Goal: Information Seeking & Learning: Learn about a topic

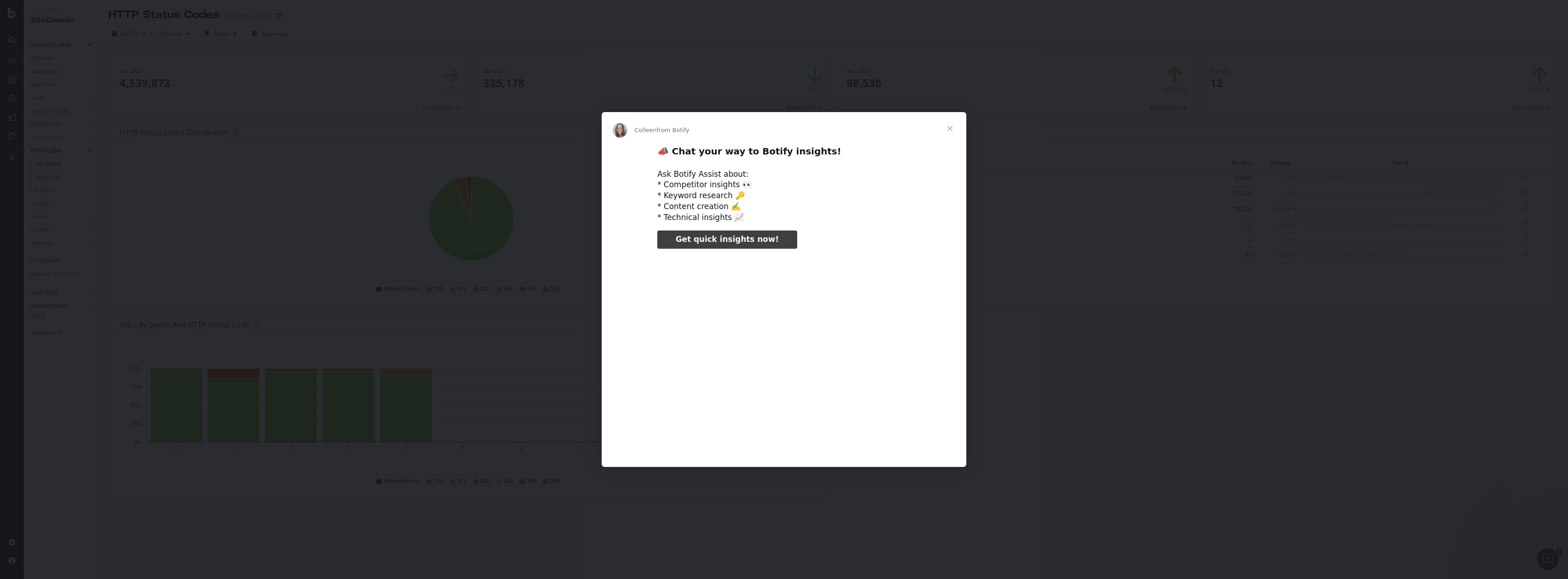
click at [954, 124] on span "Close" at bounding box center [950, 128] width 33 height 33
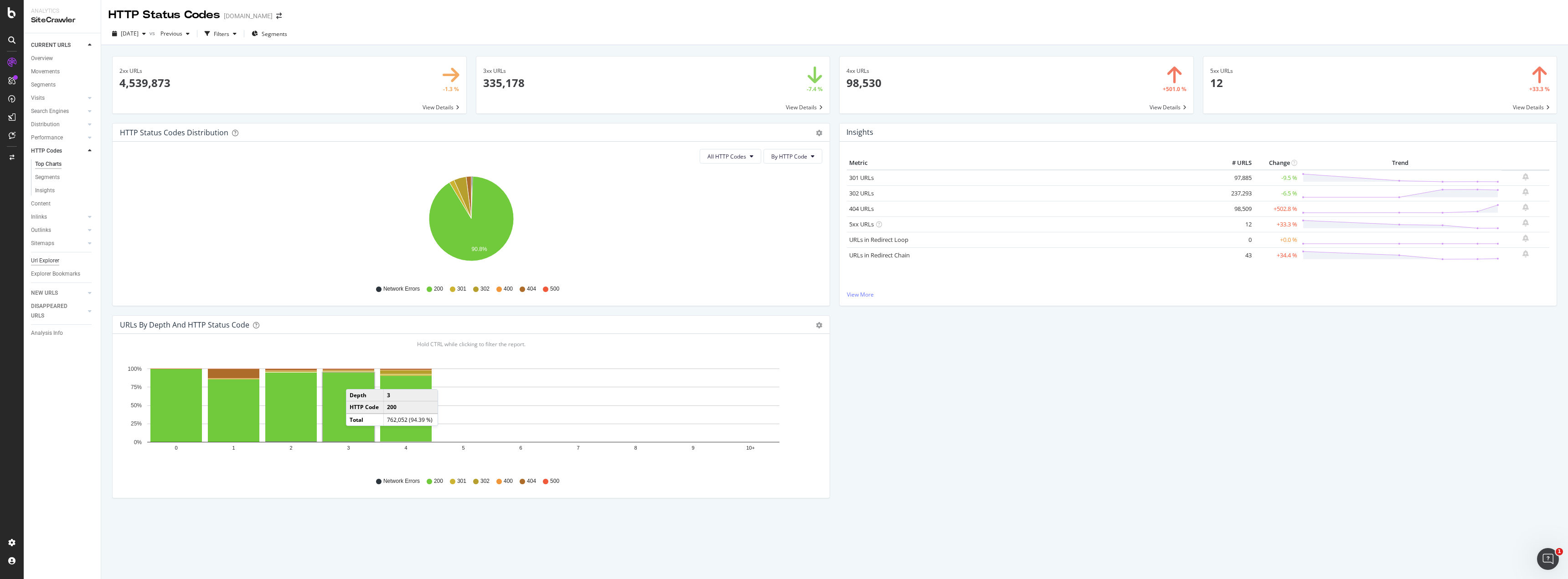
click at [46, 261] on div "Url Explorer" at bounding box center [45, 261] width 28 height 10
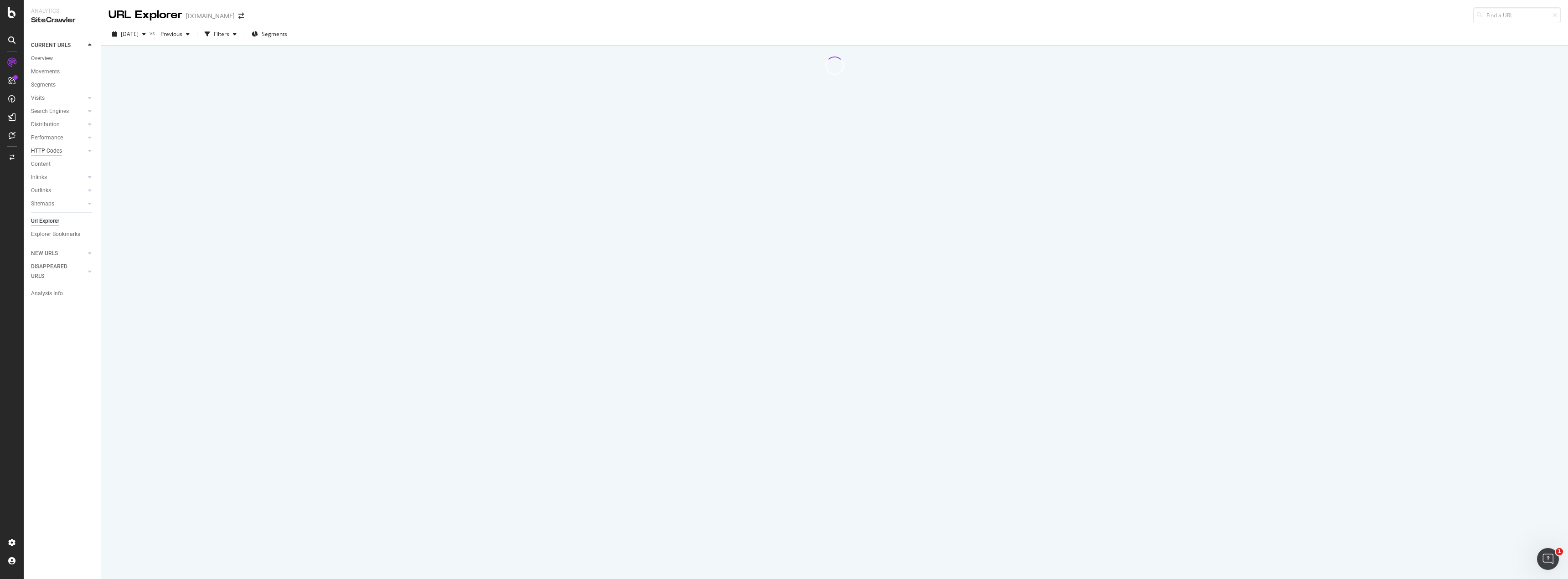
click at [61, 148] on div "HTTP Codes" at bounding box center [46, 151] width 31 height 10
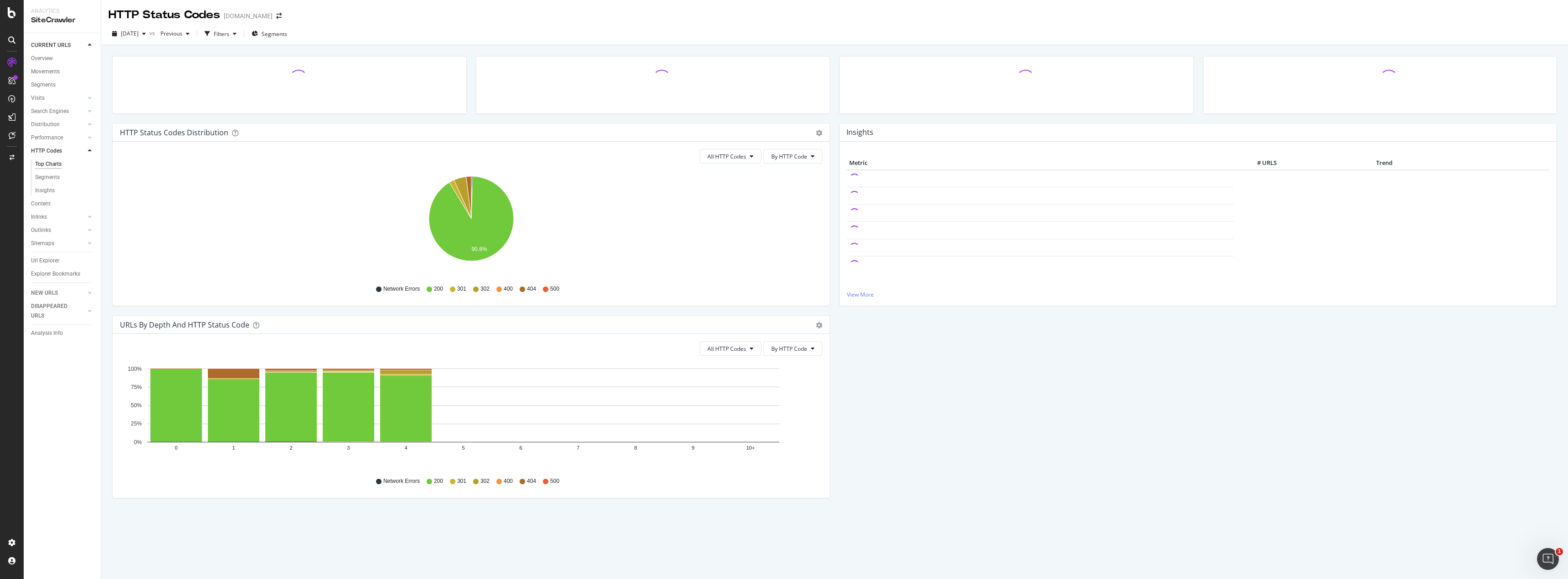
click at [52, 164] on div "Top Charts" at bounding box center [48, 164] width 26 height 10
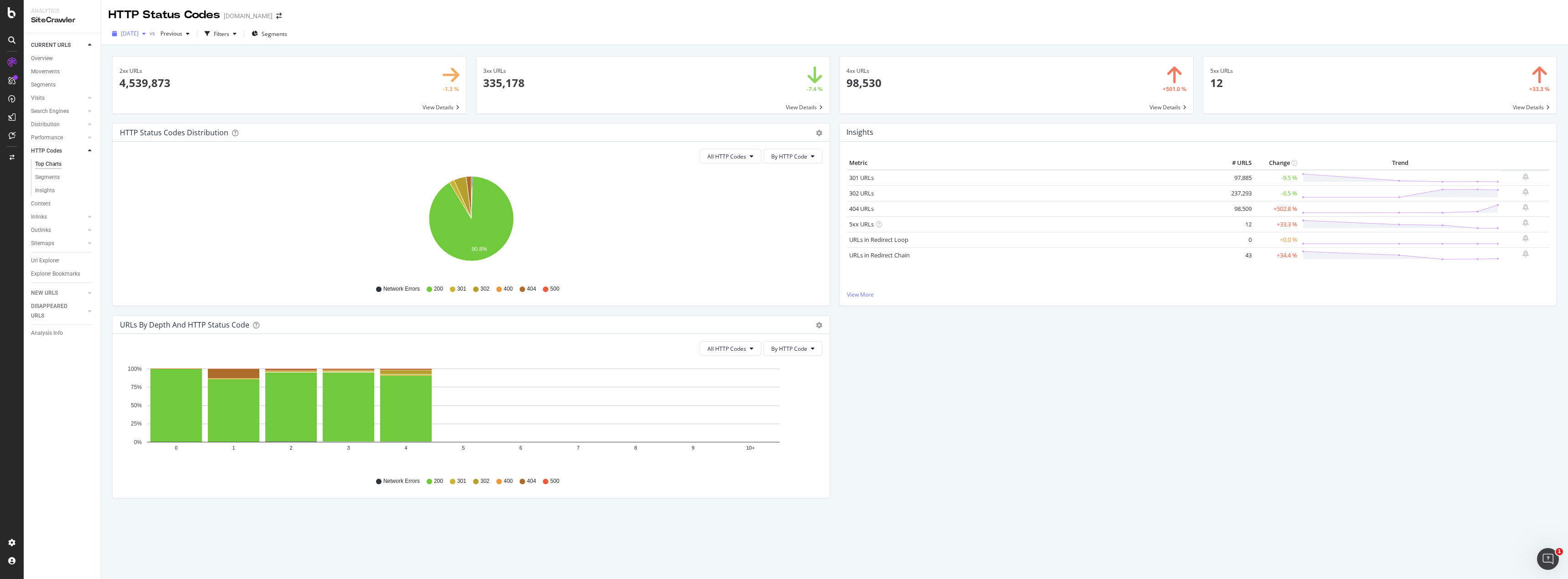
click at [150, 33] on div "button" at bounding box center [144, 33] width 11 height 5
click at [178, 66] on div "[DATE]" at bounding box center [153, 66] width 64 height 8
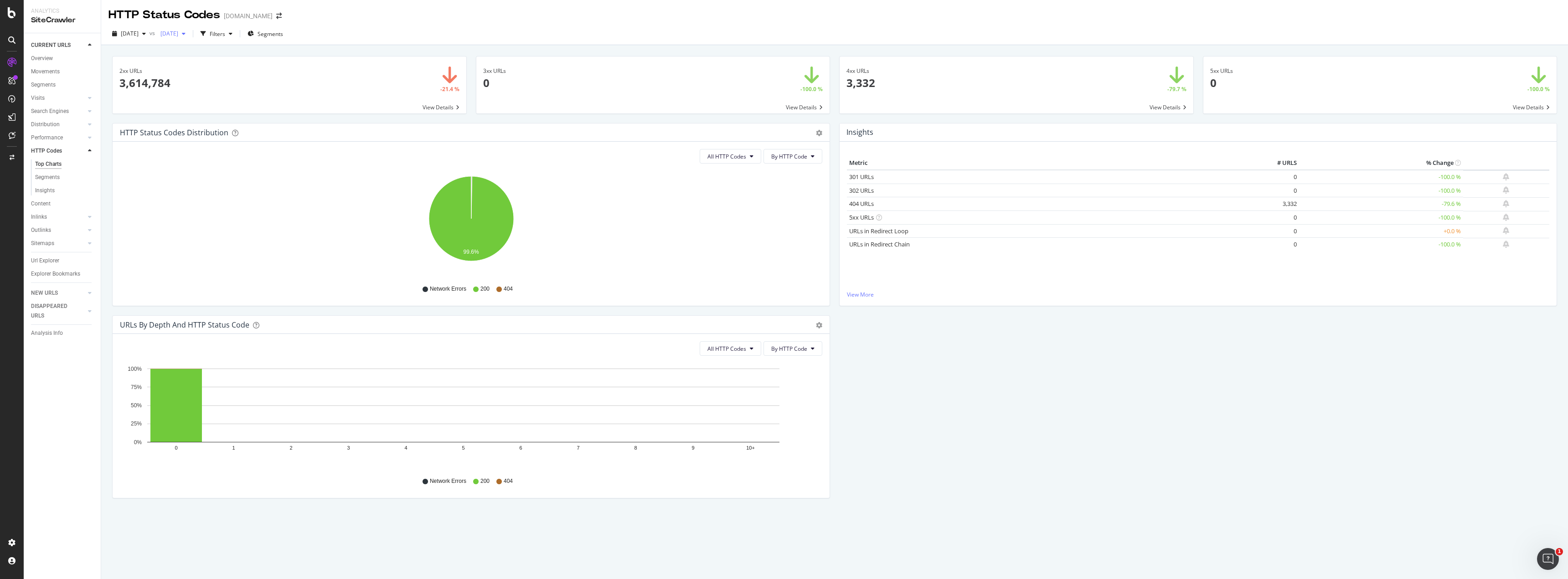
click at [189, 33] on div "button" at bounding box center [184, 33] width 11 height 5
click at [217, 87] on div "[DATE]" at bounding box center [206, 83] width 64 height 8
click at [150, 36] on div "button" at bounding box center [144, 33] width 11 height 5
click at [396, 9] on div "HTTP Status Codes [DOMAIN_NAME]" at bounding box center [835, 11] width 1467 height 23
click at [282, 33] on span "Segments" at bounding box center [275, 33] width 26 height 8
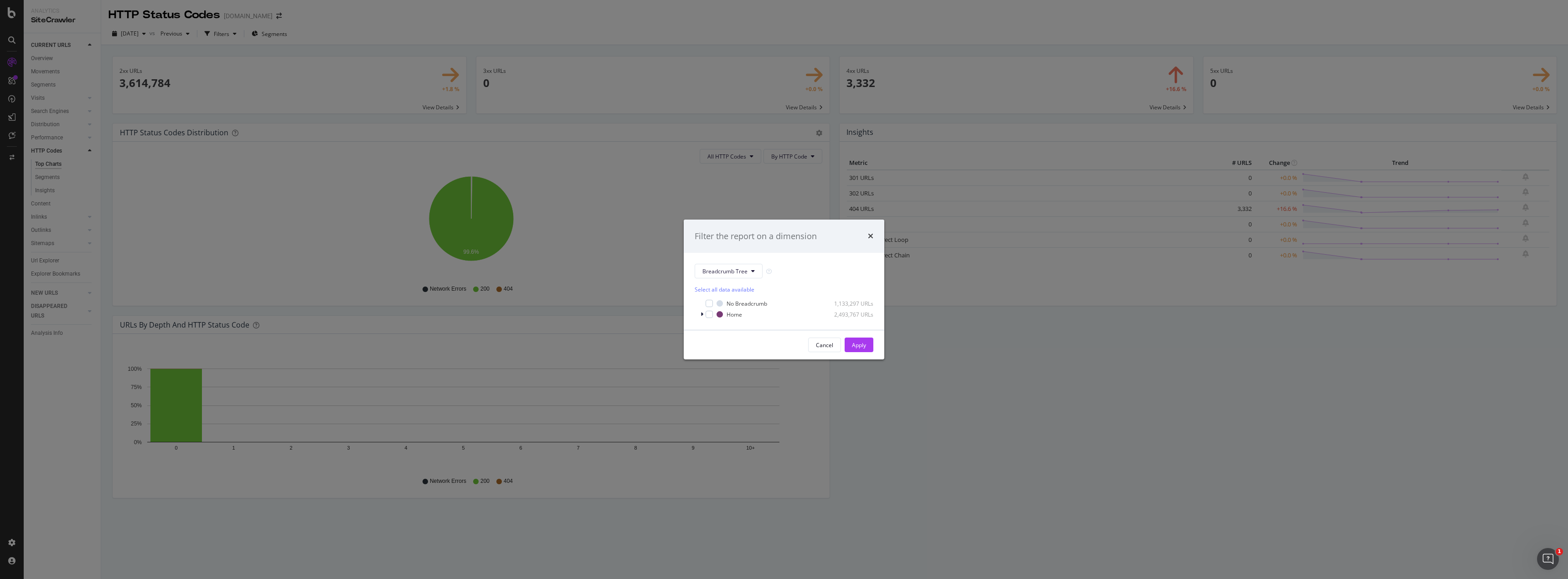
click at [869, 235] on icon "times" at bounding box center [870, 236] width 5 height 7
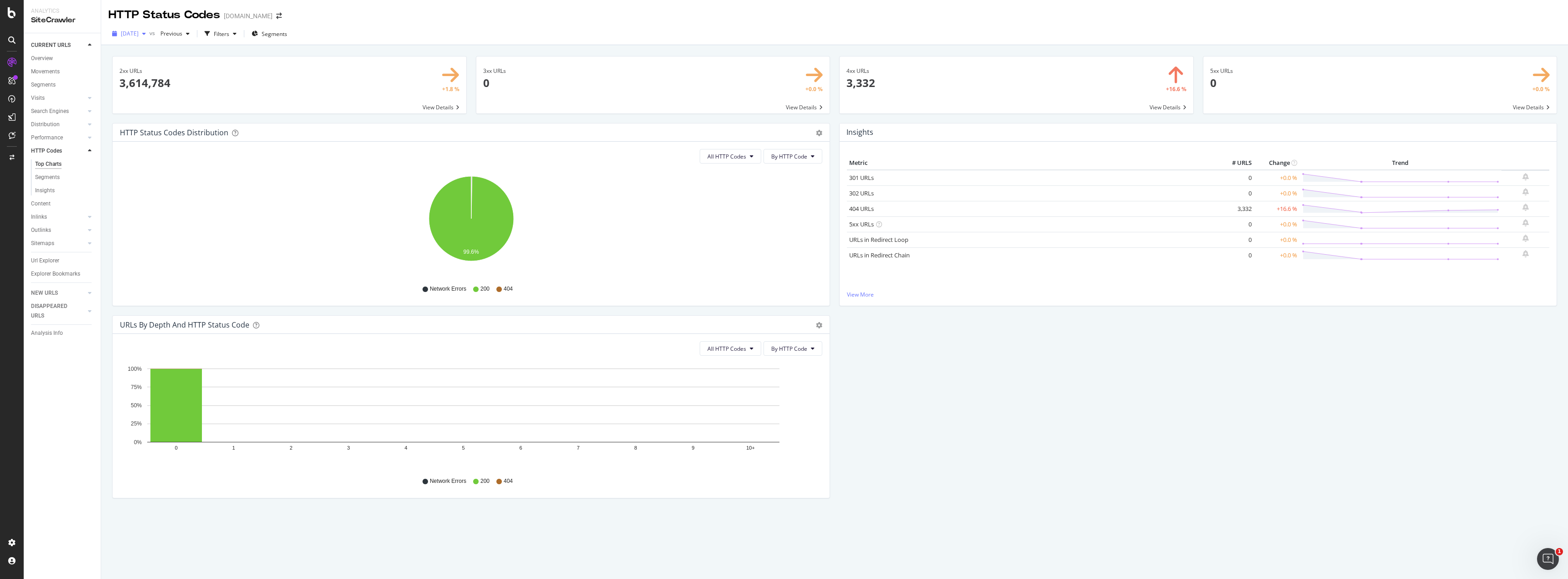
click at [139, 33] on span "[DATE]" at bounding box center [129, 33] width 18 height 8
click at [177, 67] on div "[DATE]" at bounding box center [153, 66] width 63 height 8
click at [183, 32] on span "Previous" at bounding box center [170, 33] width 26 height 8
click at [91, 243] on icon at bounding box center [90, 243] width 4 height 5
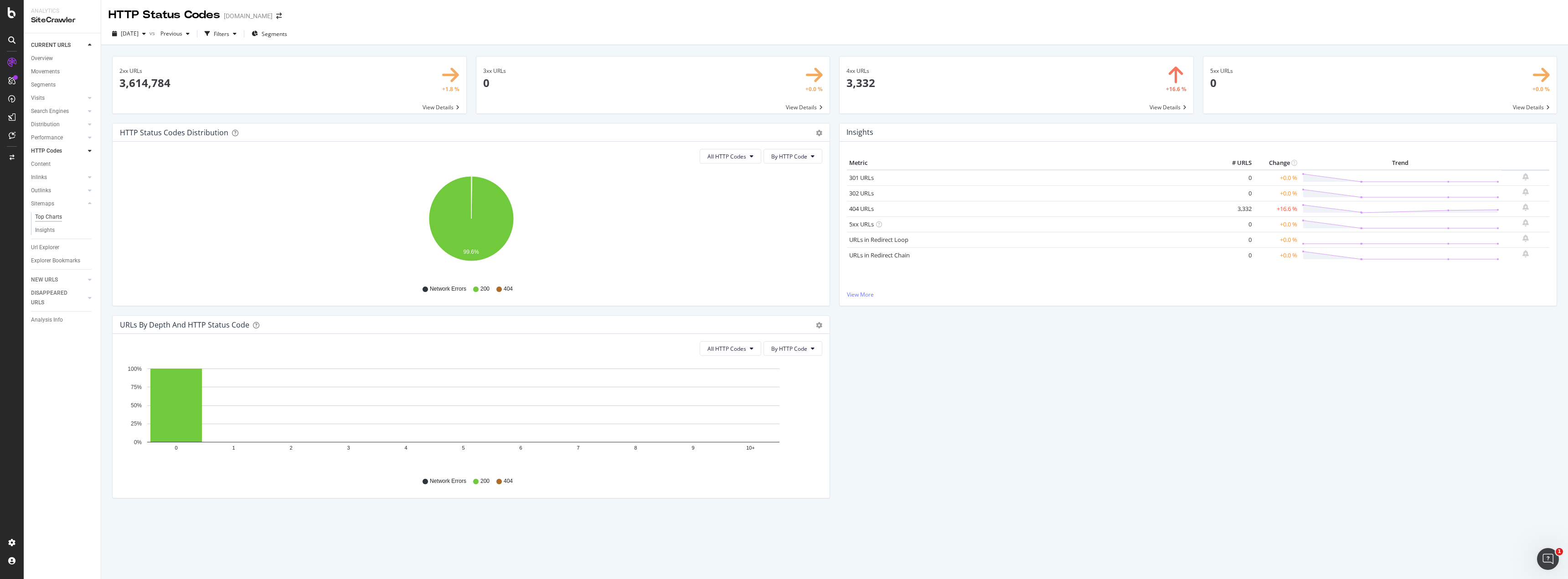
click at [48, 213] on div "Top Charts" at bounding box center [49, 217] width 27 height 10
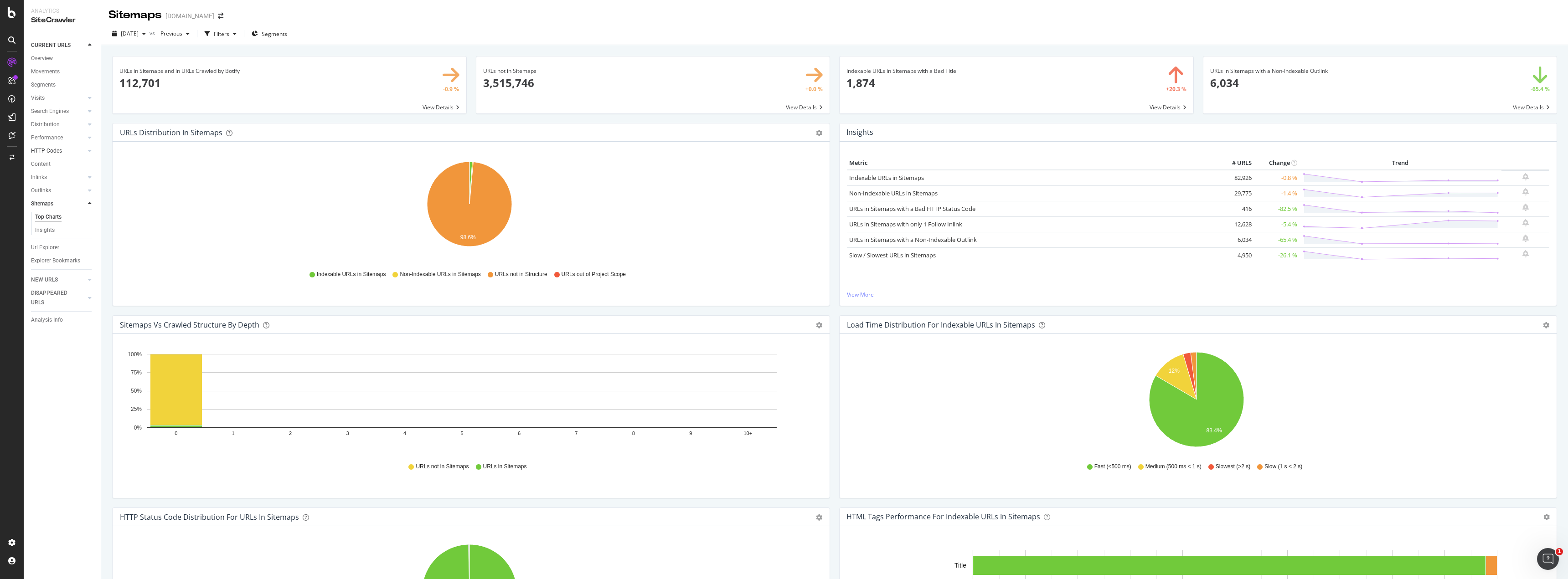
click at [85, 147] on link "HTTP Codes" at bounding box center [58, 151] width 54 height 10
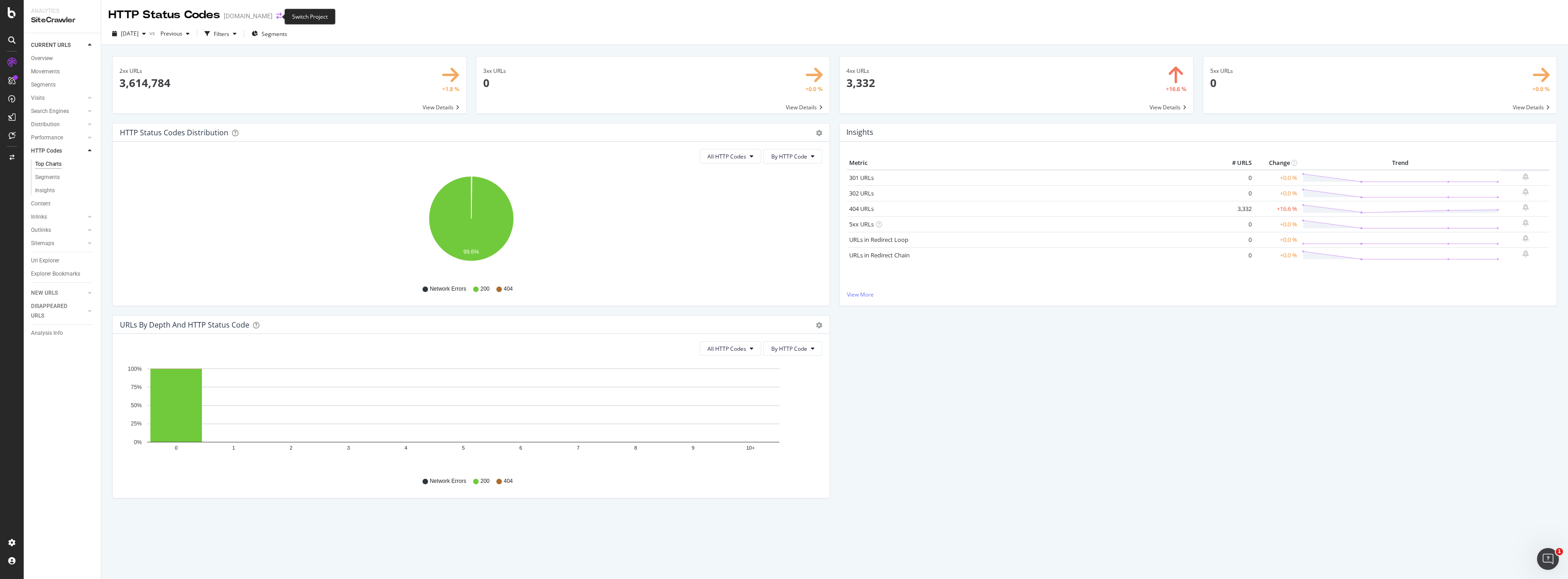
click at [276, 14] on icon "arrow-right-arrow-left" at bounding box center [279, 16] width 5 height 6
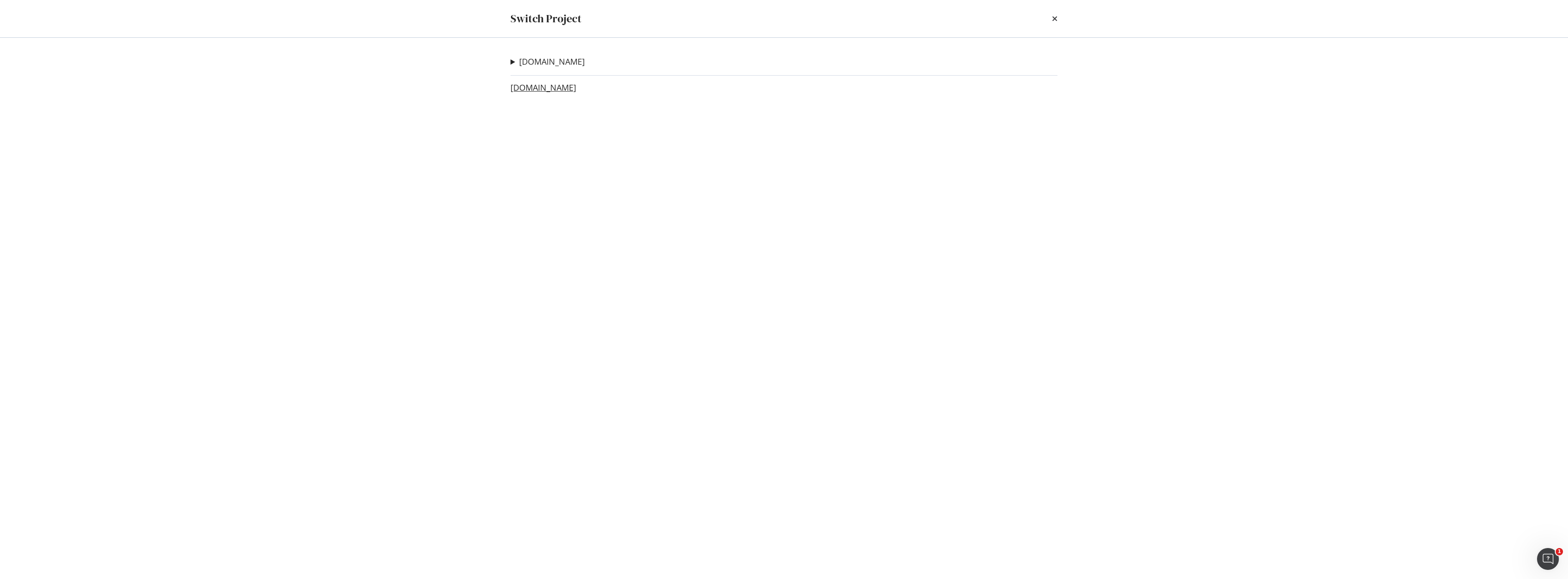
click at [558, 90] on link "[DOMAIN_NAME]" at bounding box center [544, 88] width 66 height 10
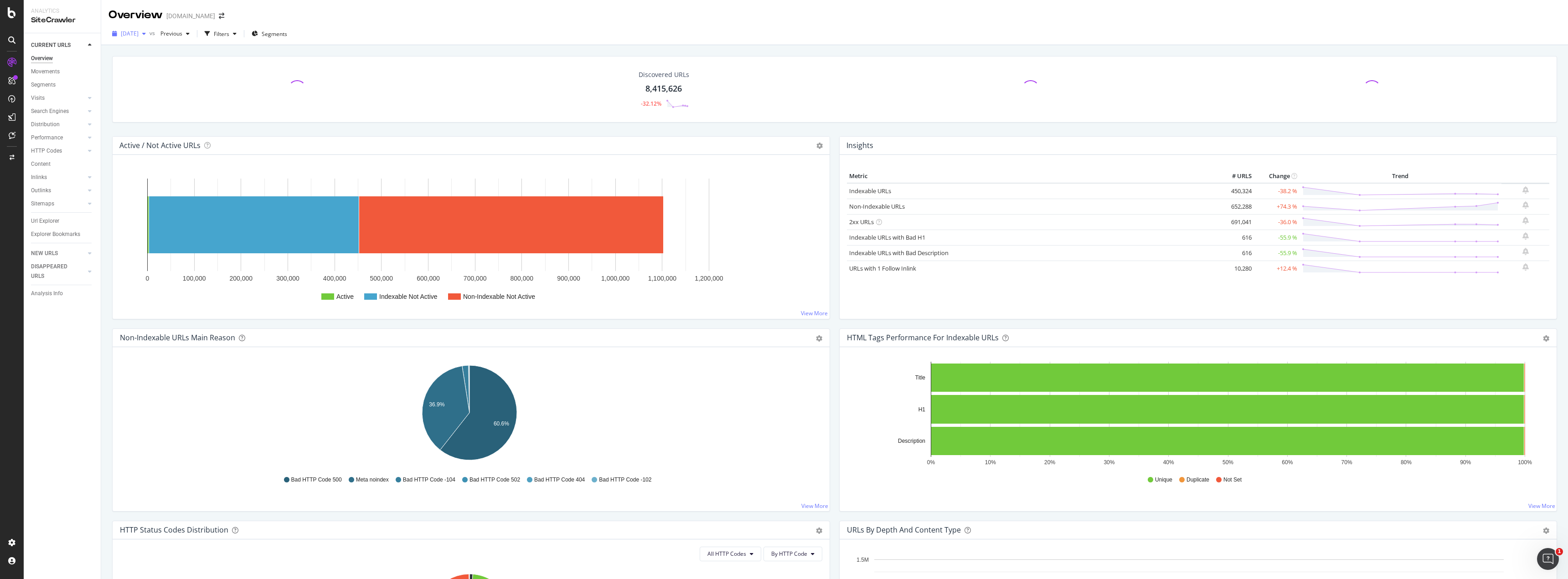
click at [150, 32] on div "button" at bounding box center [144, 33] width 11 height 5
click at [404, 15] on div "Overview [DOMAIN_NAME]" at bounding box center [835, 11] width 1467 height 23
click at [88, 148] on div at bounding box center [89, 150] width 9 height 9
click at [55, 162] on div "Top Charts" at bounding box center [49, 164] width 27 height 10
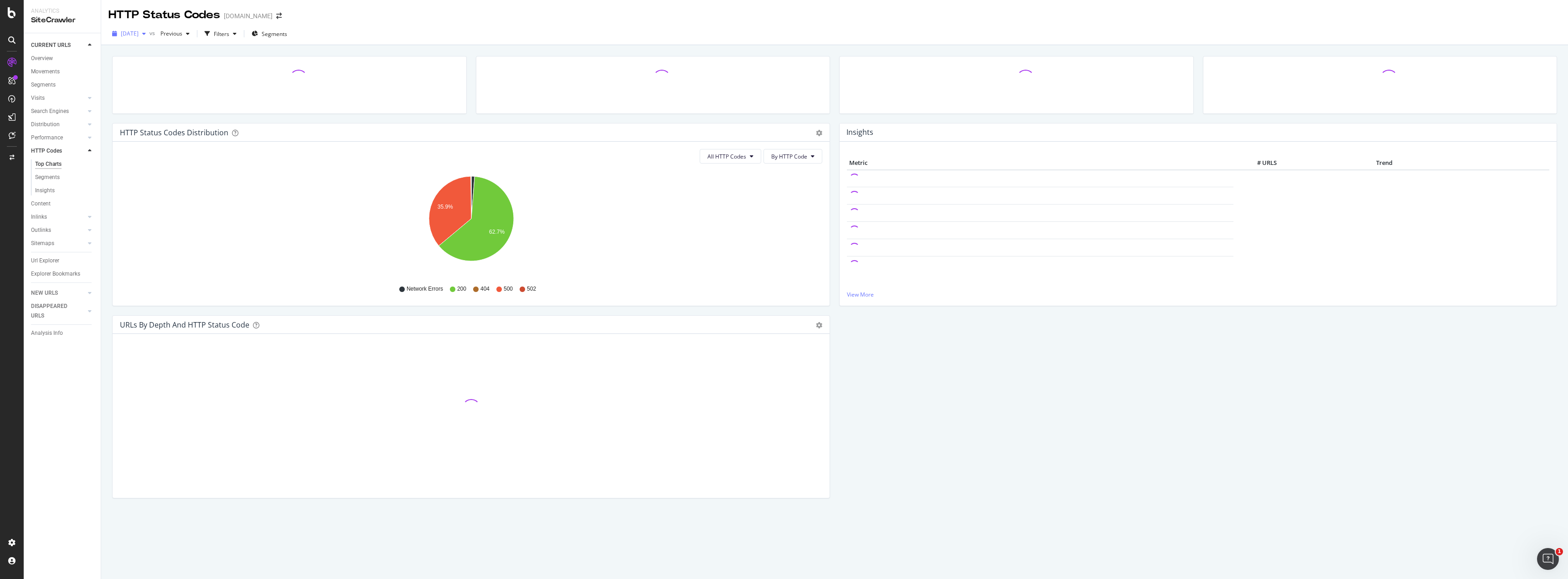
click at [150, 29] on div "[DATE]" at bounding box center [128, 33] width 41 height 13
click at [183, 32] on span "Previous" at bounding box center [170, 33] width 26 height 8
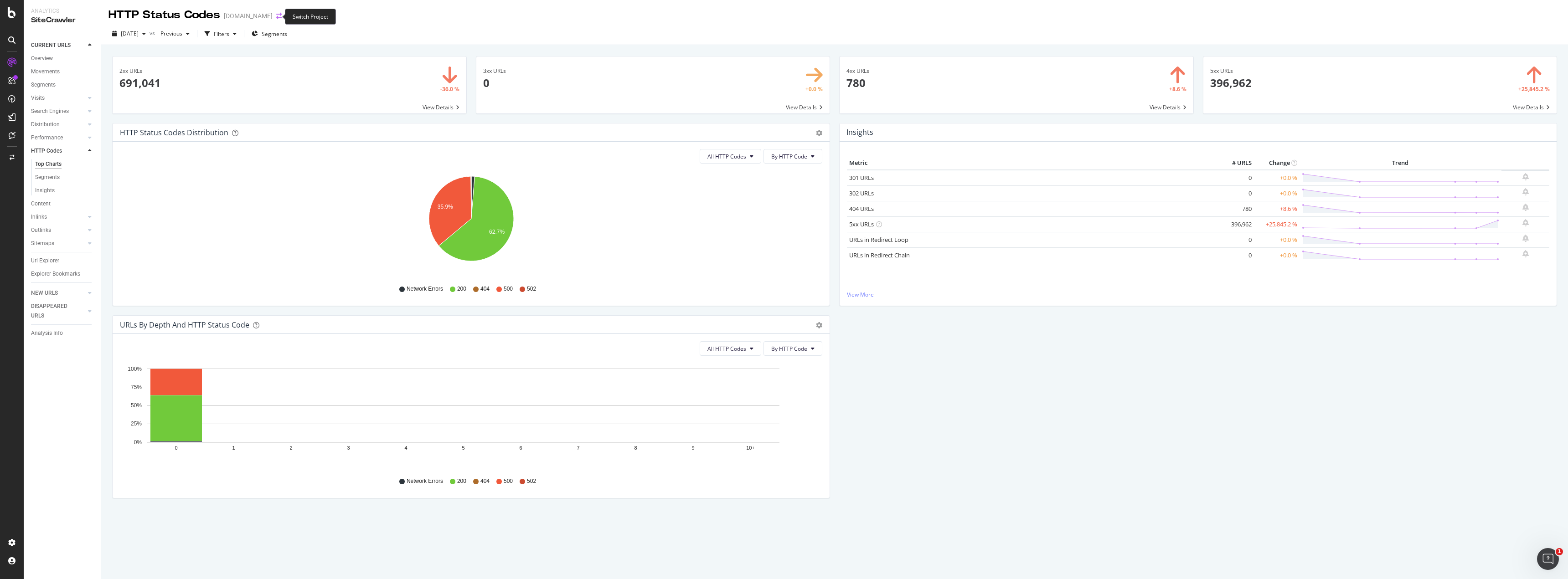
click at [276, 15] on icon "arrow-right-arrow-left" at bounding box center [279, 16] width 5 height 6
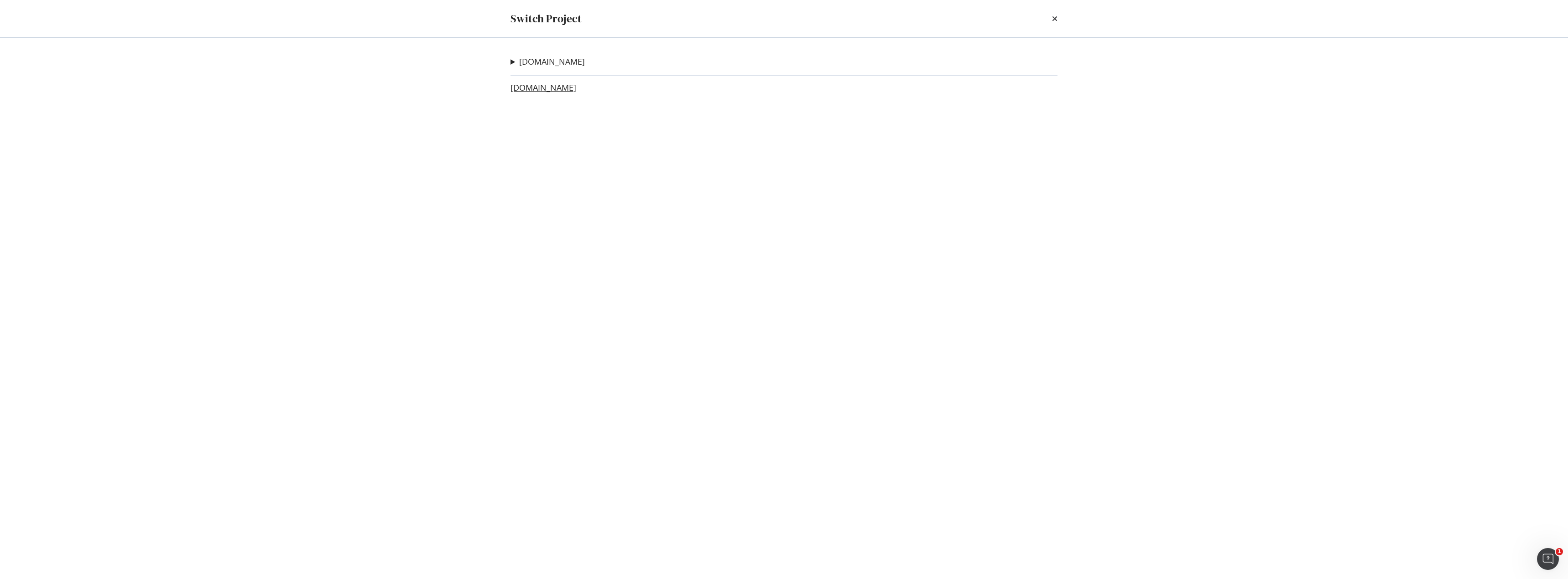
click at [540, 86] on link "[DOMAIN_NAME]" at bounding box center [544, 88] width 66 height 10
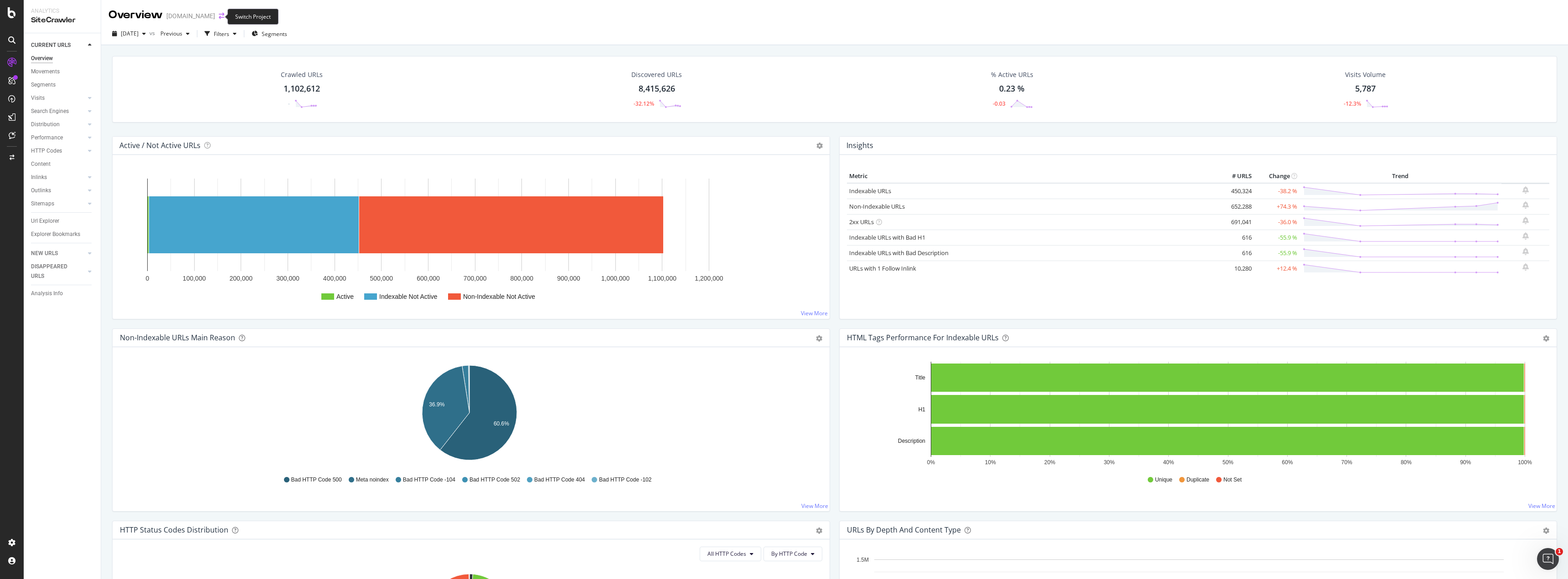
click at [219, 15] on icon "arrow-right-arrow-left" at bounding box center [221, 16] width 5 height 6
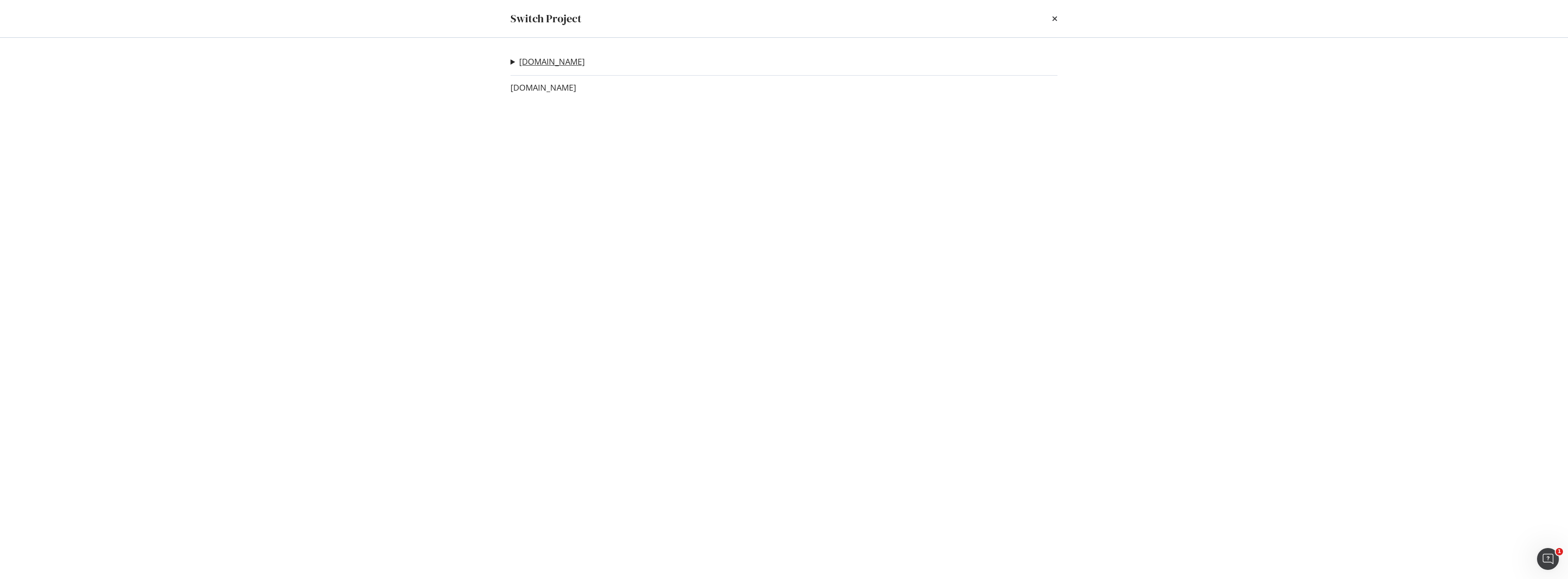
click at [556, 58] on link "[DOMAIN_NAME]" at bounding box center [552, 62] width 66 height 10
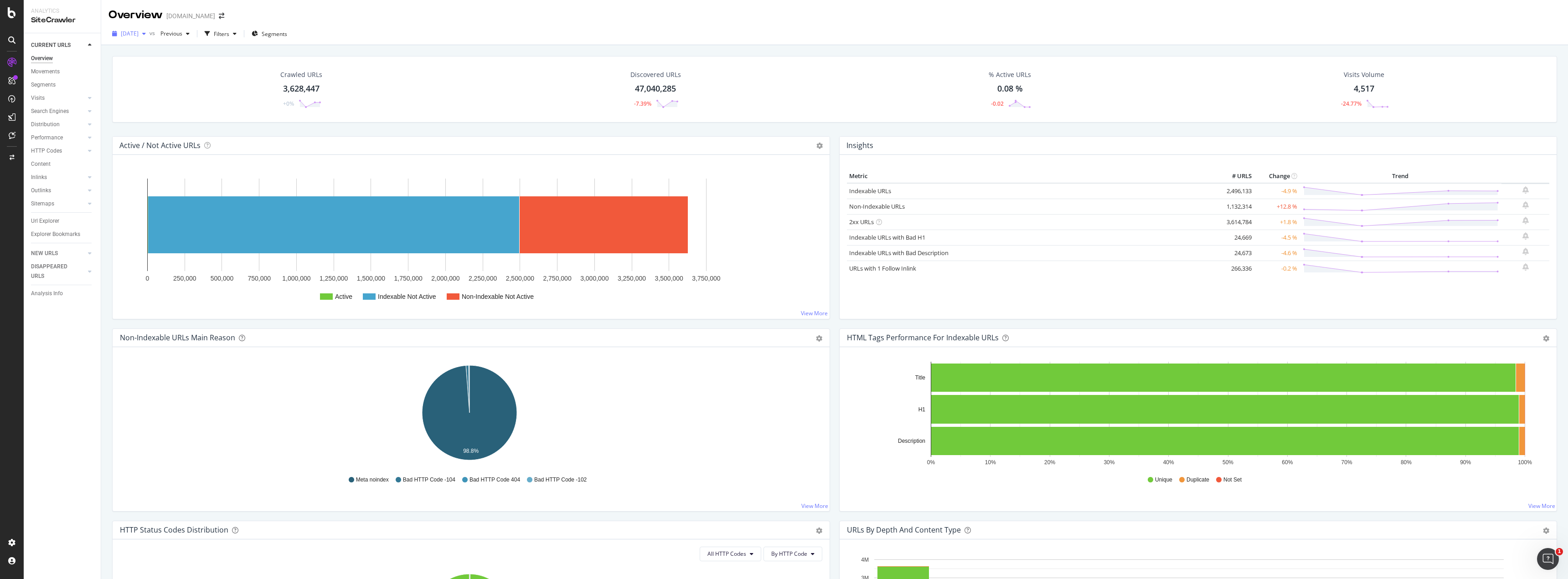
click at [139, 35] on span "[DATE]" at bounding box center [129, 33] width 18 height 8
click at [156, 81] on div "[DATE]" at bounding box center [153, 83] width 64 height 8
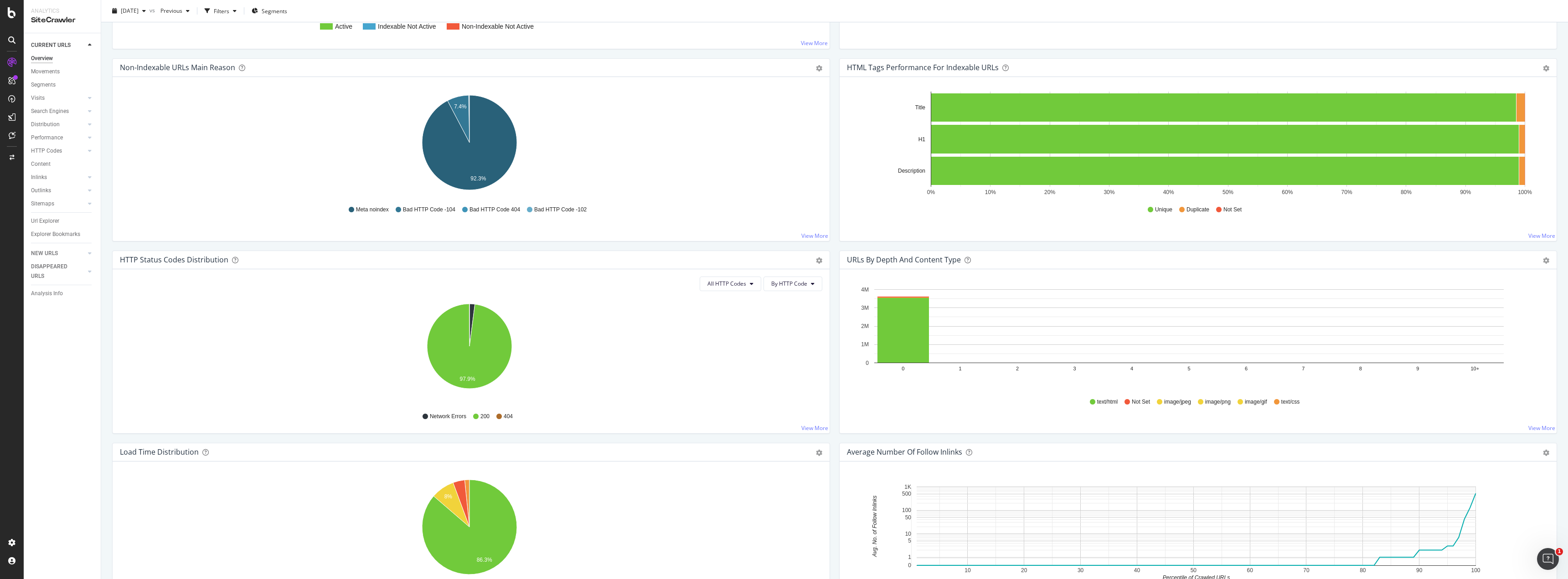
scroll to position [273, 0]
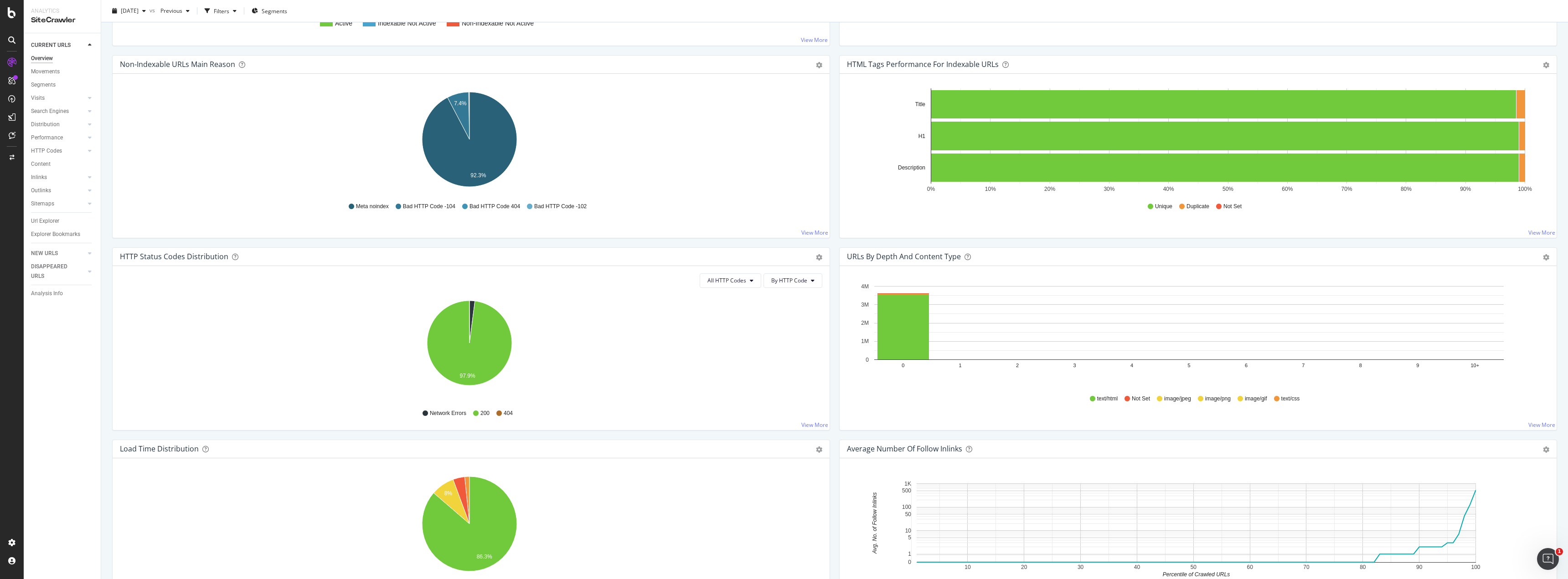
click at [397, 204] on icon at bounding box center [398, 206] width 5 height 5
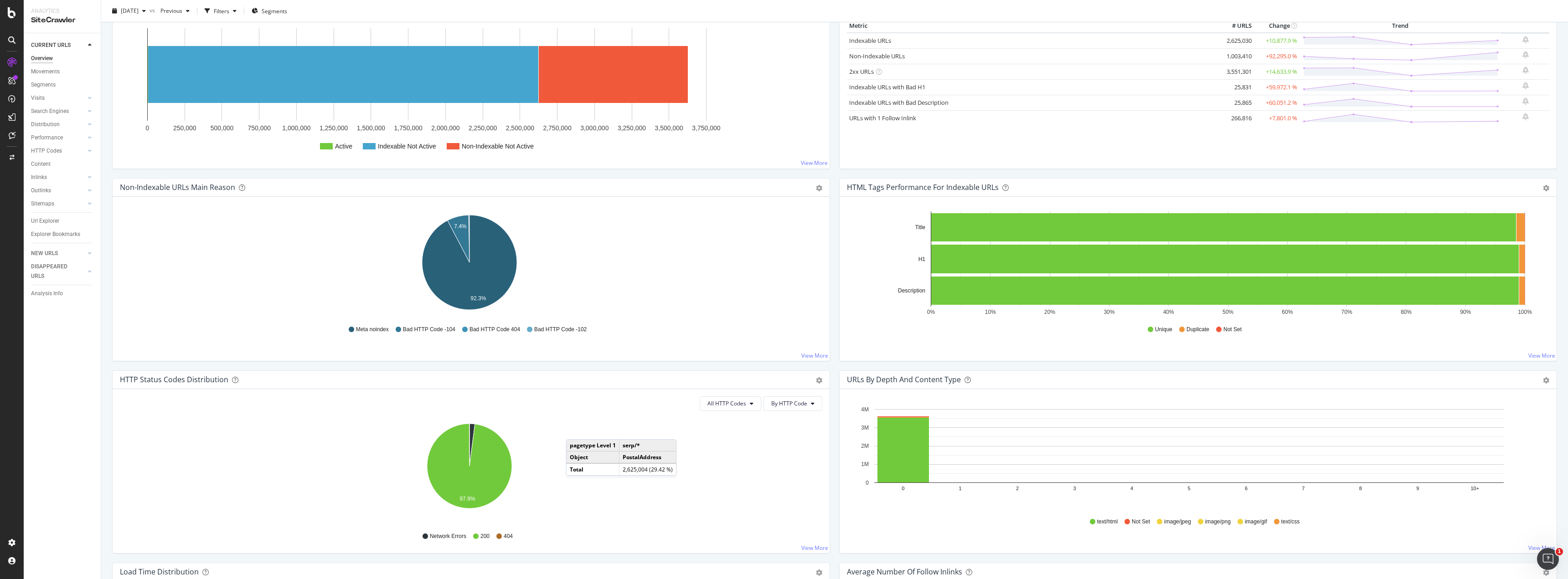
scroll to position [0, 0]
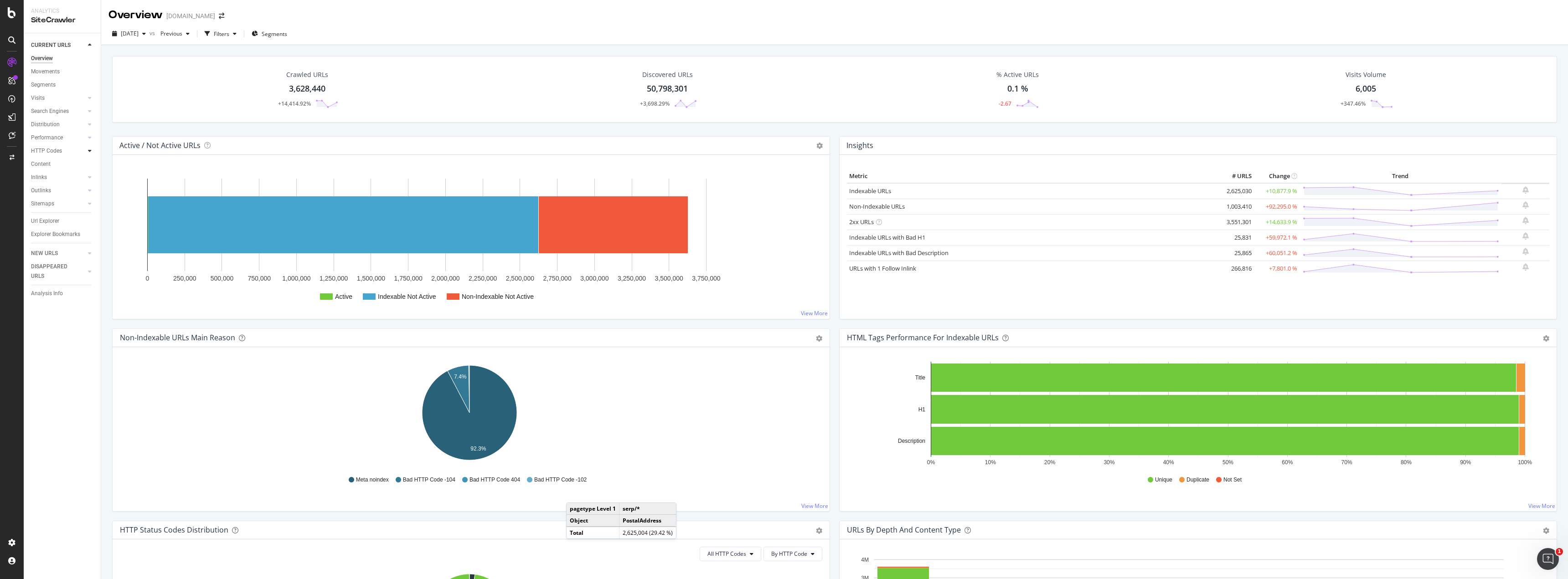
click at [90, 148] on icon at bounding box center [90, 150] width 4 height 5
click at [46, 187] on div "Insights" at bounding box center [45, 191] width 19 height 10
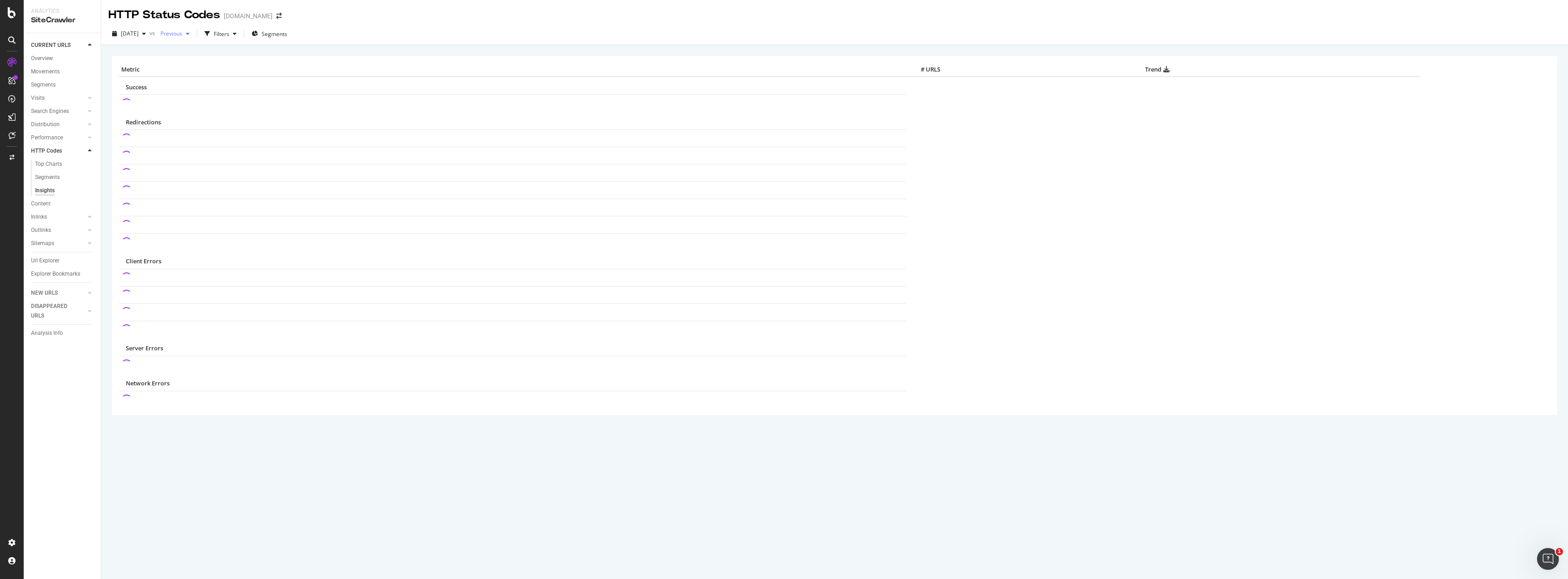
click at [190, 33] on icon "button" at bounding box center [188, 33] width 4 height 5
click at [380, 20] on div "HTTP Status Codes [DOMAIN_NAME]" at bounding box center [835, 11] width 1467 height 23
click at [48, 173] on div "Segments" at bounding box center [47, 178] width 24 height 10
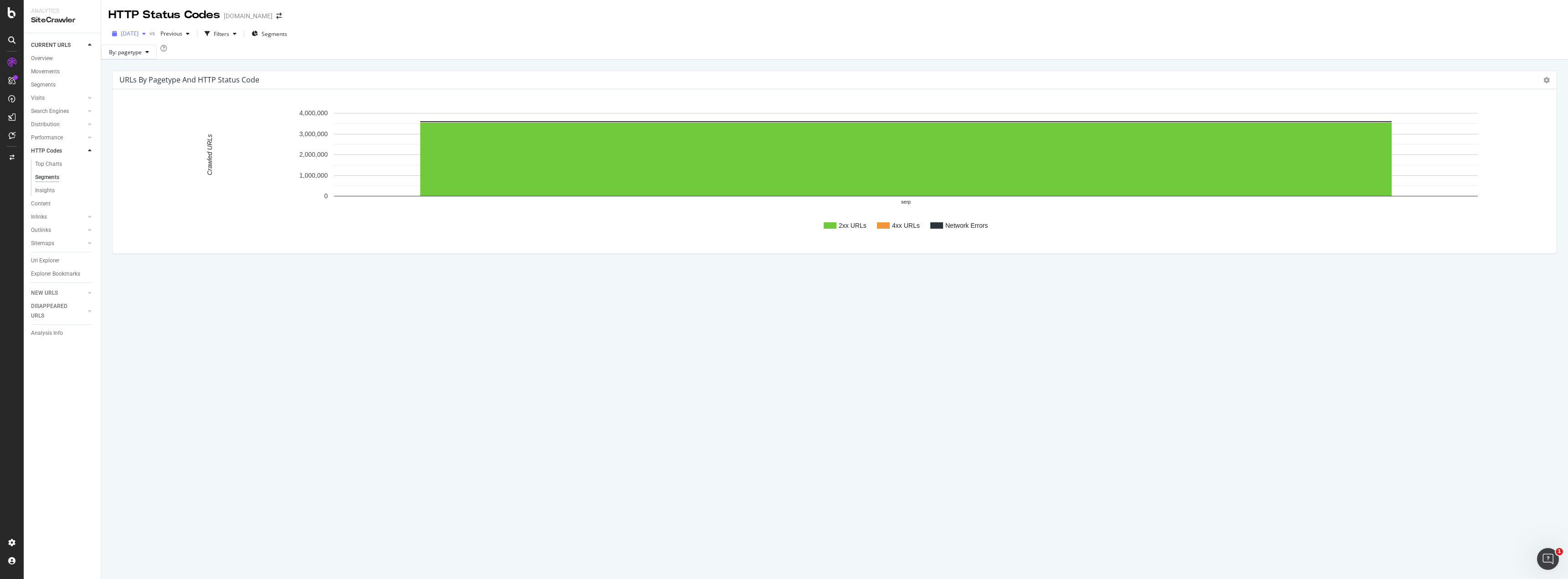
click at [139, 32] on span "[DATE]" at bounding box center [129, 33] width 18 height 8
click at [152, 68] on div "[DATE]" at bounding box center [153, 66] width 64 height 8
click at [194, 32] on icon "button" at bounding box center [192, 33] width 4 height 5
click at [234, 83] on div "[DATE]" at bounding box center [206, 83] width 64 height 8
click at [57, 164] on div "Top Charts" at bounding box center [49, 164] width 27 height 10
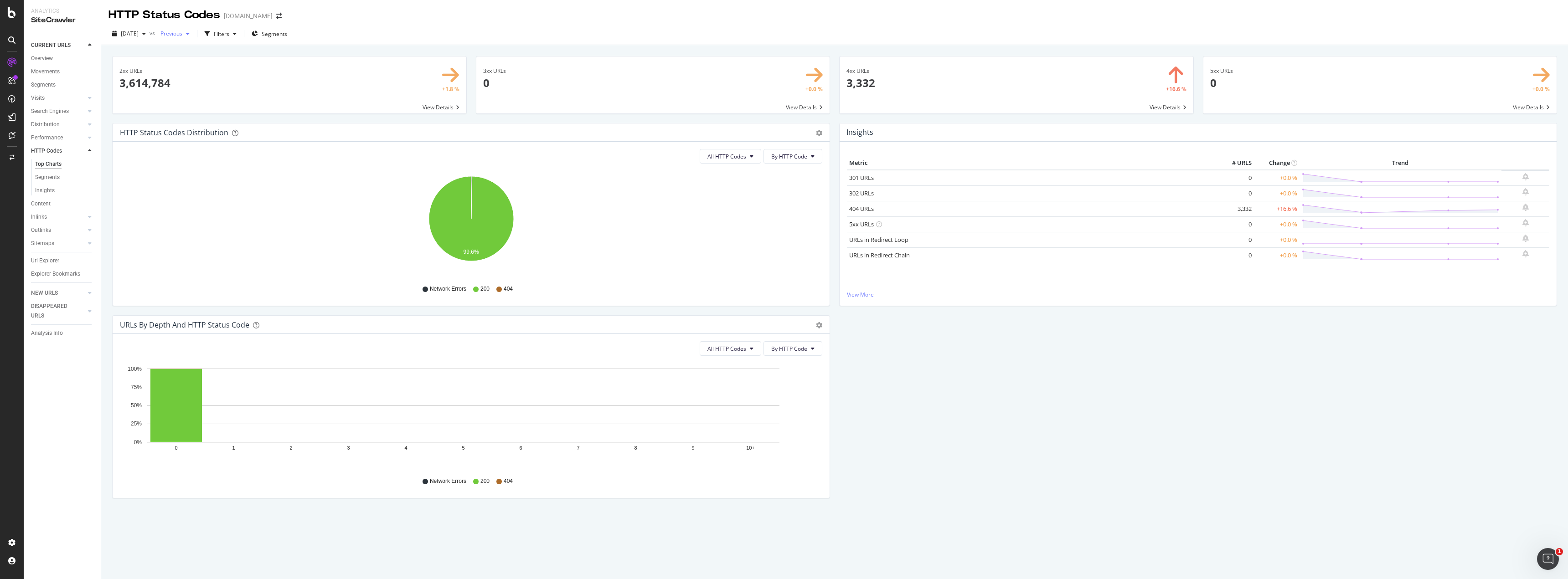
click at [183, 30] on span "Previous" at bounding box center [170, 33] width 26 height 8
click at [237, 117] on div "[DATE]" at bounding box center [205, 117] width 63 height 8
click at [1164, 106] on span at bounding box center [1016, 85] width 354 height 57
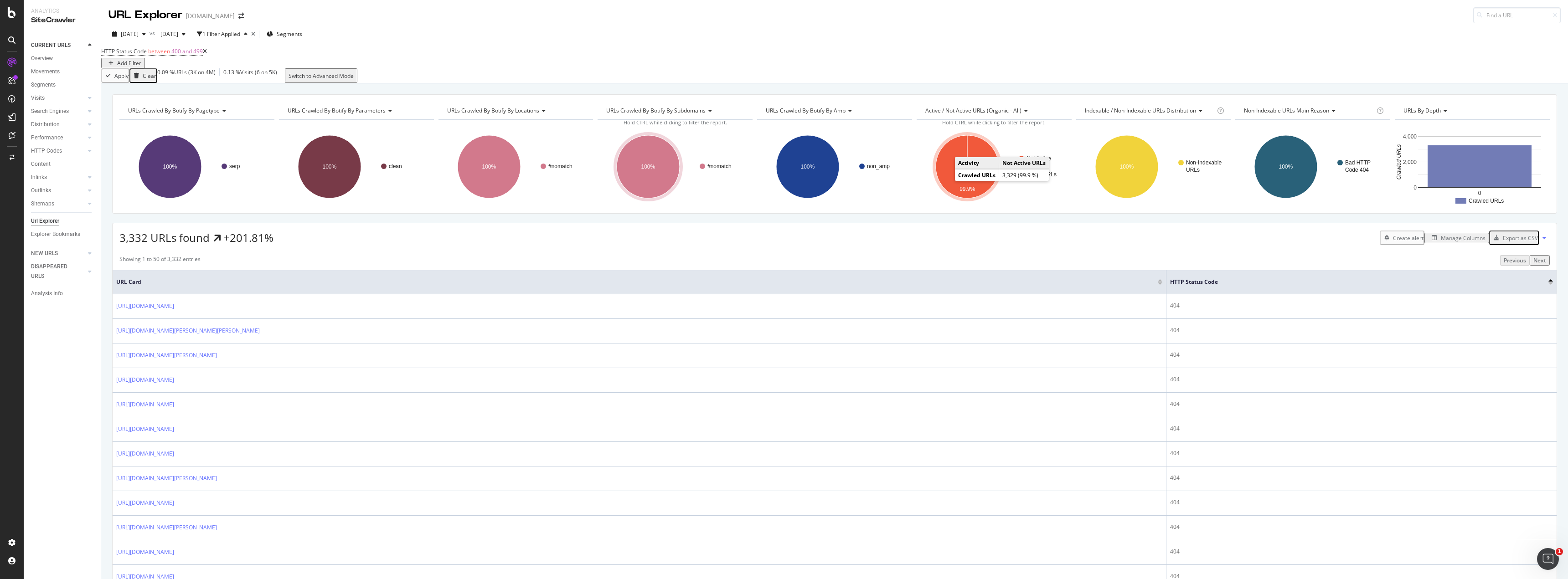
click at [952, 181] on icon "A chart." at bounding box center [967, 166] width 63 height 63
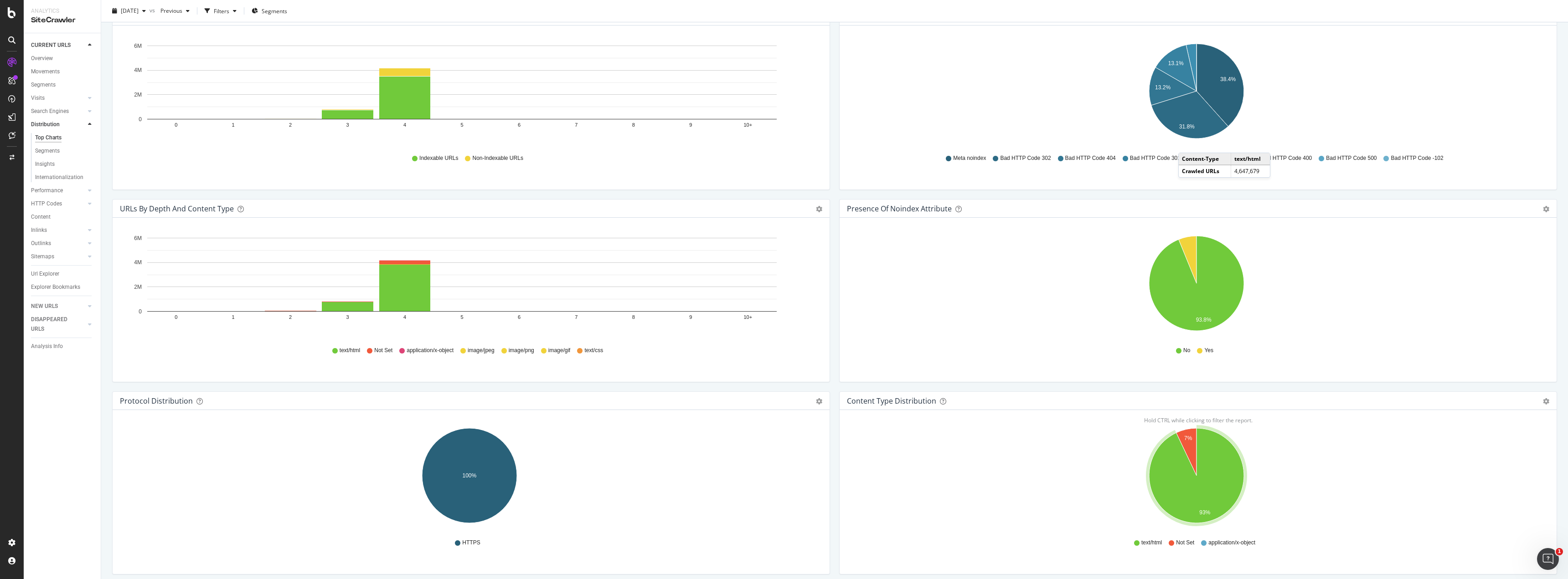
scroll to position [385, 0]
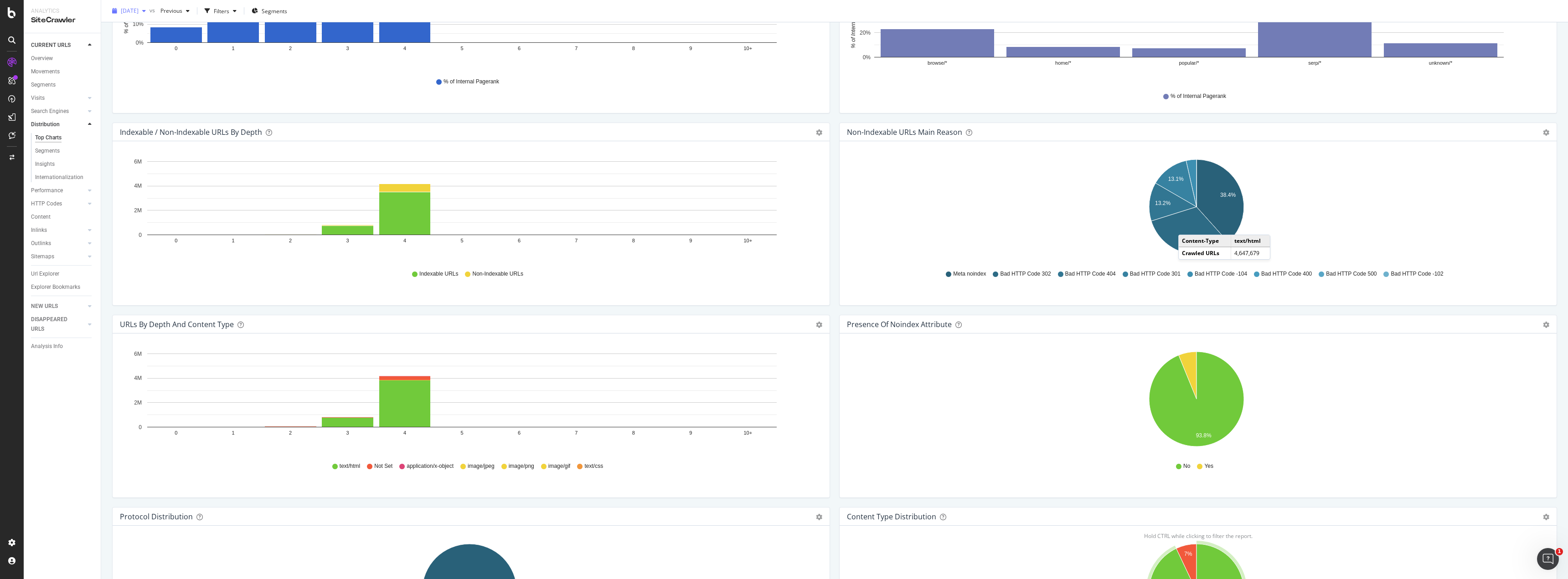
click at [139, 10] on span "[DATE]" at bounding box center [129, 10] width 18 height 8
click at [158, 39] on div "2025 Oct. 3rd 3.6M URLs" at bounding box center [176, 44] width 124 height 13
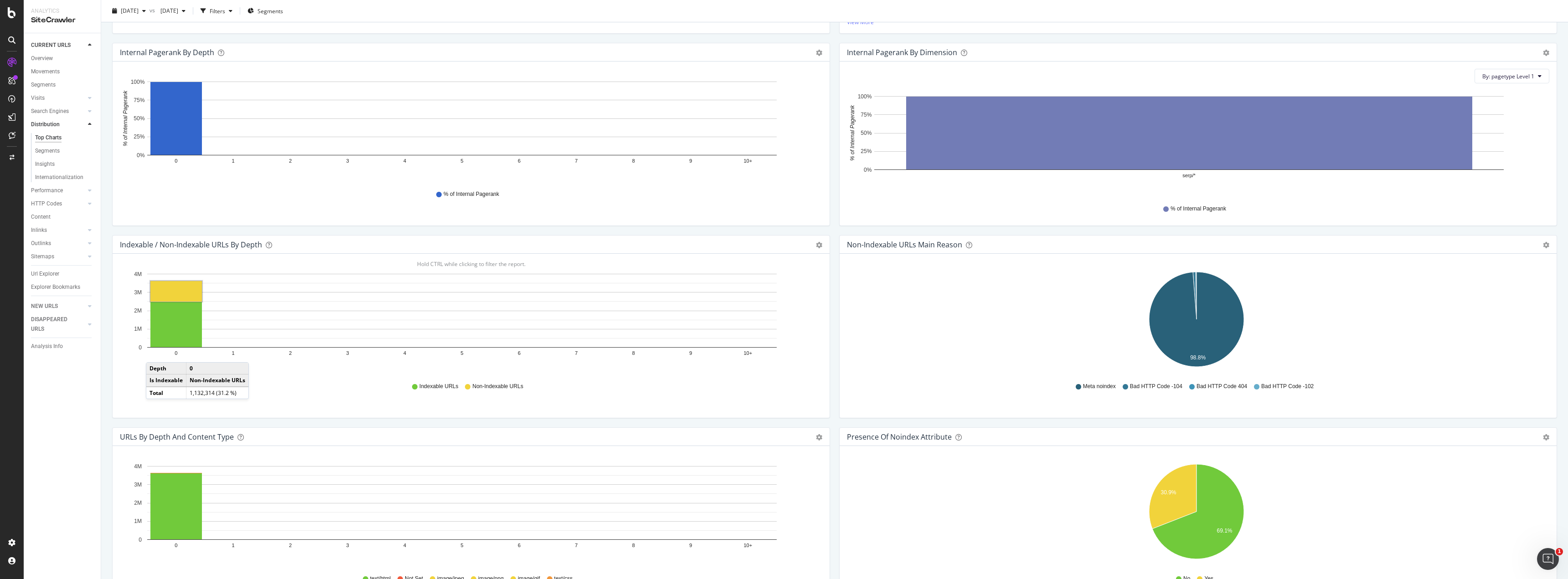
scroll to position [273, 0]
click at [66, 190] on link "Performance" at bounding box center [58, 191] width 54 height 10
click at [54, 149] on div "Top Charts" at bounding box center [48, 151] width 26 height 10
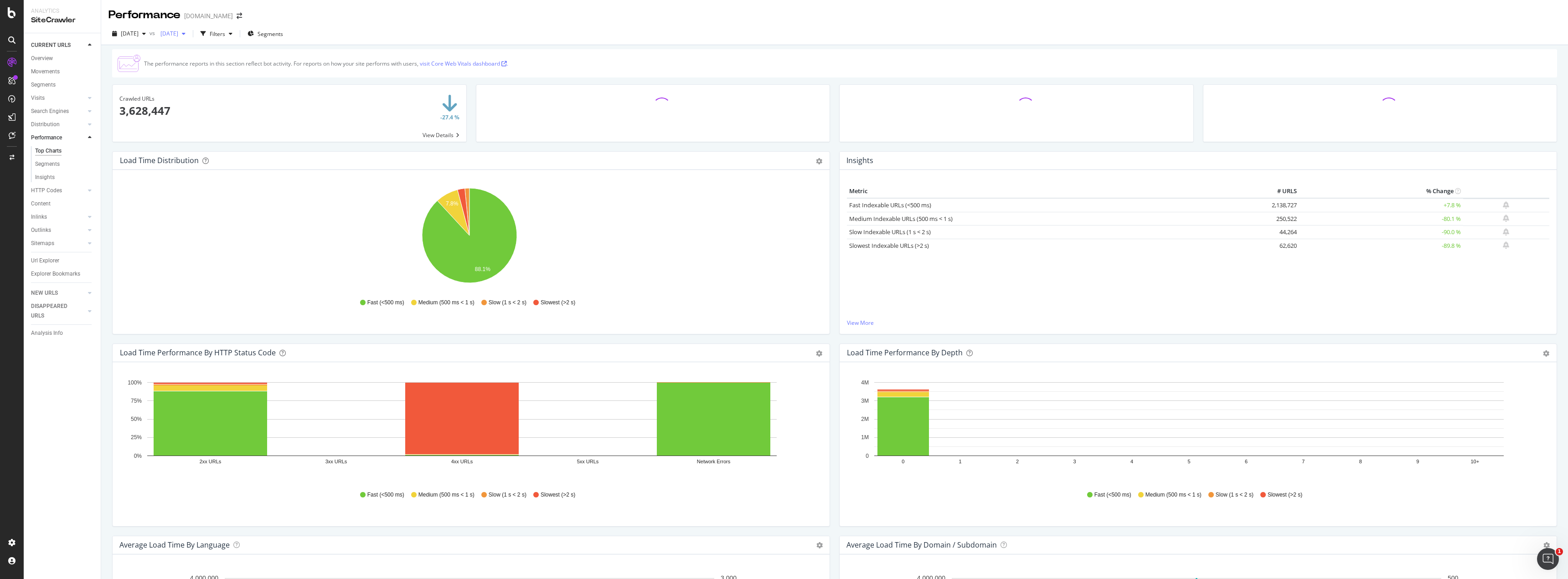
click at [189, 33] on div "button" at bounding box center [184, 33] width 11 height 5
click at [220, 89] on div "2025 Sep. 22nd 3.6M URLs" at bounding box center [228, 83] width 124 height 13
click at [91, 109] on icon at bounding box center [90, 111] width 4 height 5
click at [52, 125] on div "Top Charts" at bounding box center [49, 125] width 27 height 10
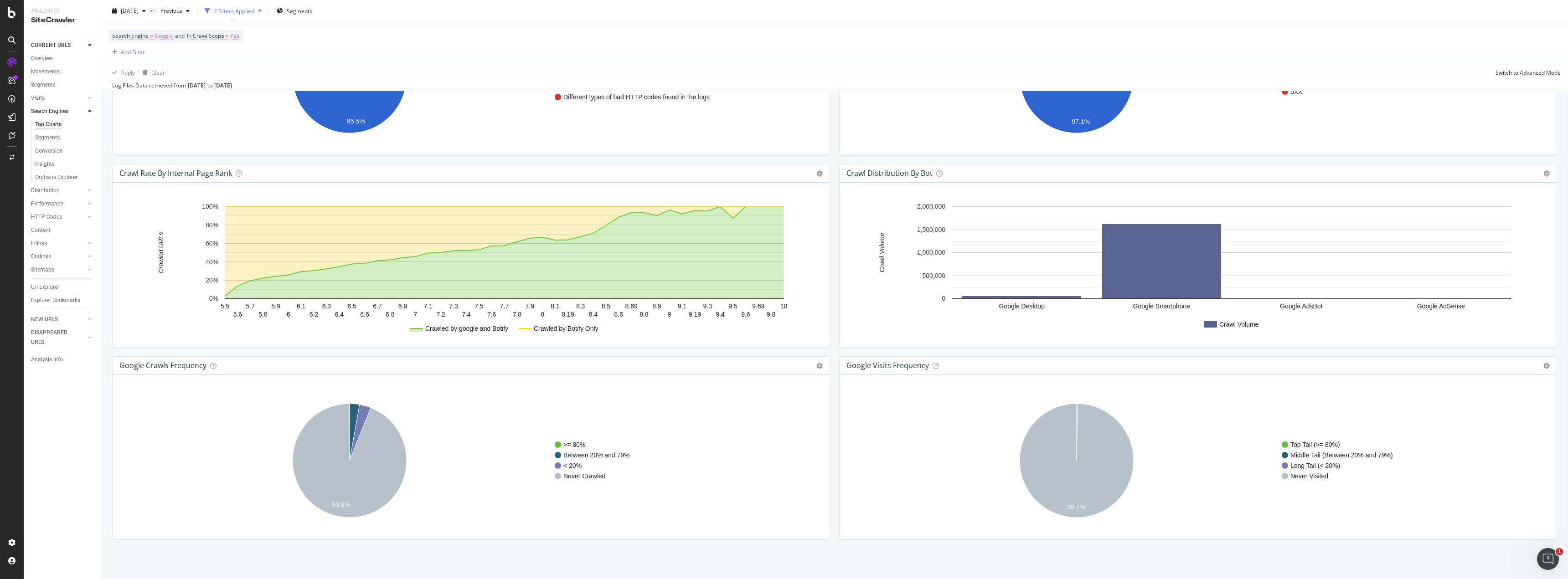
scroll to position [865, 0]
